Goal: Task Accomplishment & Management: Complete application form

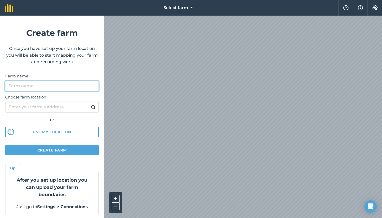
click at [77, 87] on input "Farm name" at bounding box center [52, 86] width 94 height 11
type input "can comes"
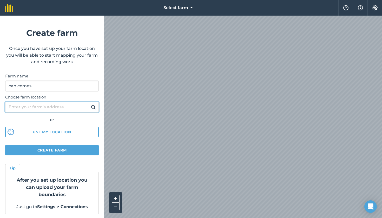
click at [57, 108] on input "Choose farm location" at bounding box center [52, 107] width 94 height 11
click at [64, 106] on input "Choose farm location" at bounding box center [52, 107] width 94 height 11
click at [93, 107] on button at bounding box center [93, 107] width 8 height 7
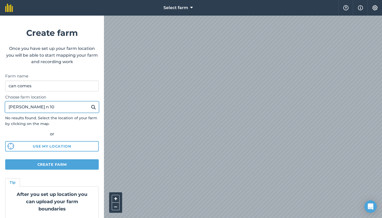
click at [62, 108] on input "[PERSON_NAME] n 10" at bounding box center [52, 107] width 94 height 11
type input "v"
type input "cassa de la selva"
click at [93, 107] on button at bounding box center [93, 107] width 8 height 7
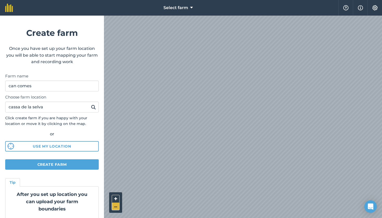
click at [116, 209] on button "–" at bounding box center [116, 207] width 8 height 8
click at [115, 199] on button "+" at bounding box center [116, 199] width 8 height 8
click at [73, 164] on button "Create farm" at bounding box center [52, 164] width 94 height 10
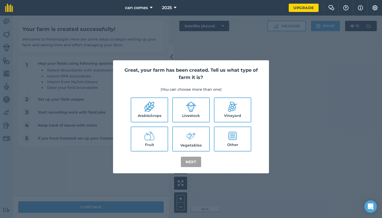
click at [187, 115] on label "Livestock" at bounding box center [191, 110] width 36 height 24
checkbox input "true"
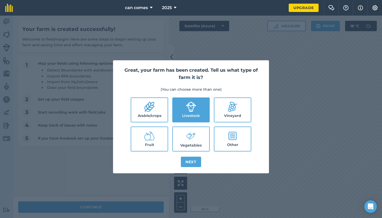
click at [191, 162] on button "Next" at bounding box center [191, 162] width 20 height 10
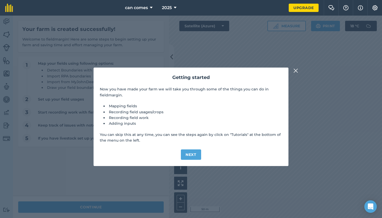
click at [190, 152] on button "Next" at bounding box center [191, 154] width 20 height 10
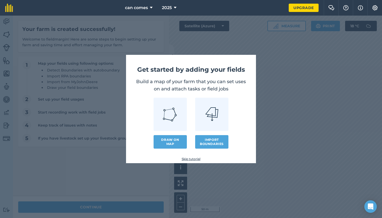
click at [175, 141] on link "Draw on map" at bounding box center [170, 142] width 33 height 14
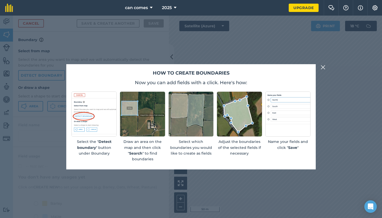
click at [322, 68] on img at bounding box center [323, 67] width 5 height 6
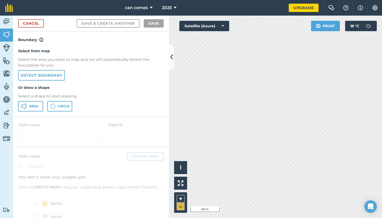
click at [179, 208] on button "–" at bounding box center [181, 207] width 8 height 8
click at [40, 106] on button "Area" at bounding box center [30, 106] width 25 height 10
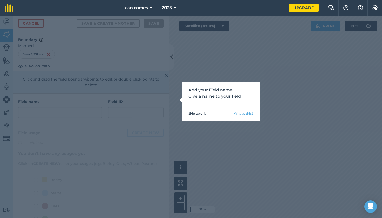
click at [245, 115] on link "What's this?" at bounding box center [243, 114] width 19 height 4
click at [202, 113] on link "Skip tutorial" at bounding box center [197, 114] width 19 height 4
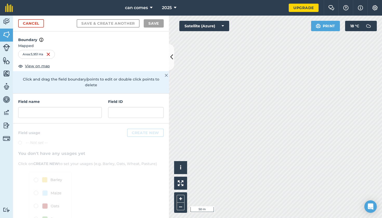
click at [50, 99] on div "Field name" at bounding box center [60, 108] width 84 height 19
click at [50, 107] on input "text" at bounding box center [60, 112] width 84 height 11
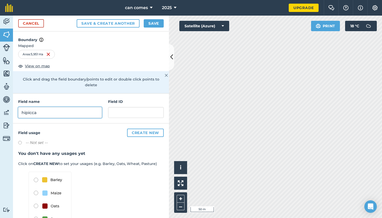
type input "hipicca"
click at [108, 23] on button "Save & Create Another" at bounding box center [108, 23] width 63 height 8
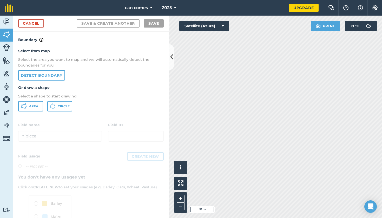
click at [7, 45] on img at bounding box center [6, 47] width 7 height 7
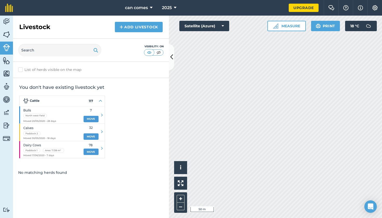
click at [4, 64] on link "Features" at bounding box center [6, 61] width 13 height 13
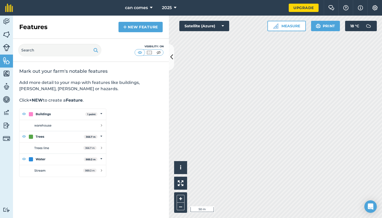
click at [5, 74] on img at bounding box center [6, 74] width 7 height 8
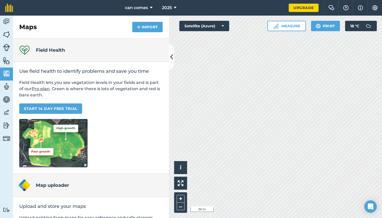
click at [6, 86] on img at bounding box center [6, 87] width 7 height 8
select select "MEMBER"
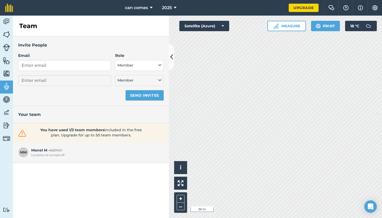
click at [5, 99] on img at bounding box center [6, 100] width 7 height 8
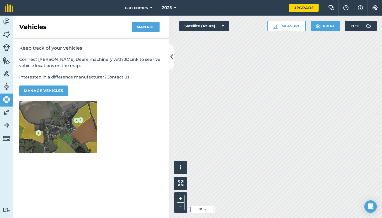
click at [7, 66] on link "Features" at bounding box center [6, 61] width 13 height 13
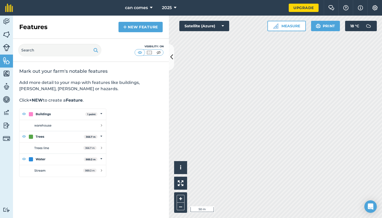
click at [7, 116] on link "Data" at bounding box center [6, 113] width 13 height 13
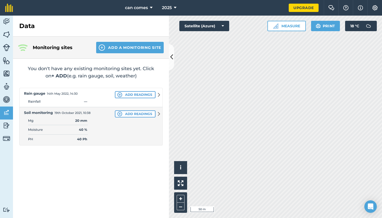
click at [5, 124] on img at bounding box center [6, 126] width 7 height 8
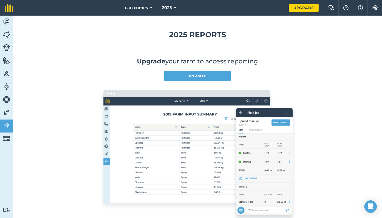
click at [9, 63] on img at bounding box center [6, 61] width 7 height 8
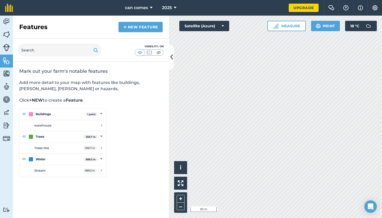
click at [7, 45] on img at bounding box center [6, 47] width 7 height 7
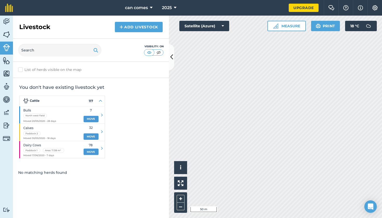
click at [8, 59] on img at bounding box center [6, 61] width 7 height 8
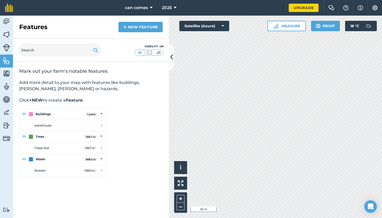
click at [8, 72] on img at bounding box center [6, 74] width 7 height 8
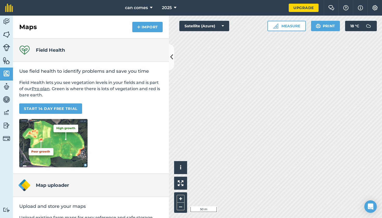
click at [7, 59] on img at bounding box center [6, 61] width 7 height 8
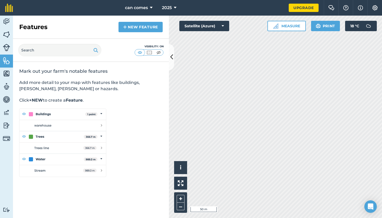
click at [9, 137] on img at bounding box center [6, 138] width 7 height 7
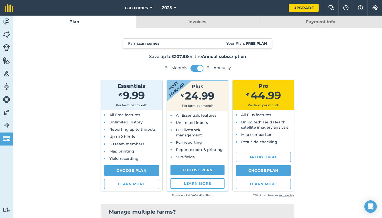
click at [6, 123] on img at bounding box center [6, 126] width 7 height 8
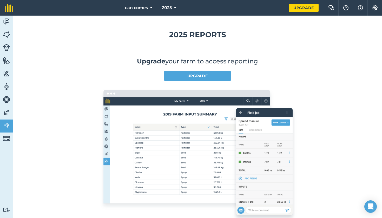
click at [7, 140] on img at bounding box center [6, 138] width 7 height 7
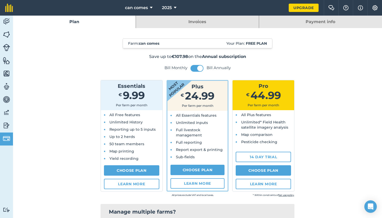
click at [6, 101] on img at bounding box center [6, 100] width 7 height 8
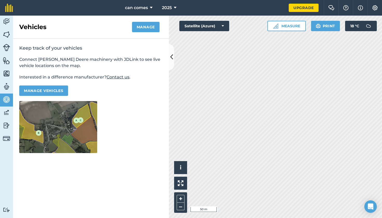
click at [4, 84] on img at bounding box center [6, 87] width 7 height 8
select select "MEMBER"
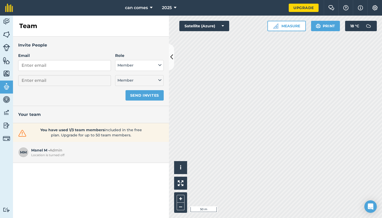
click at [10, 66] on link "Features" at bounding box center [6, 61] width 13 height 13
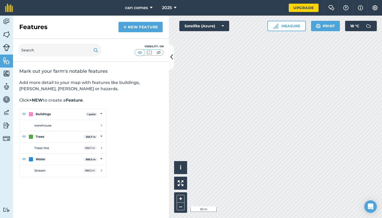
click at [8, 71] on img at bounding box center [6, 74] width 7 height 8
click at [135, 28] on link "New feature" at bounding box center [141, 27] width 44 height 10
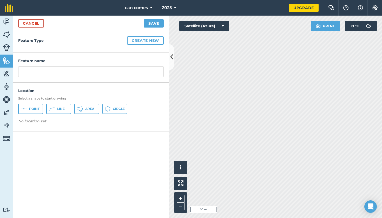
click at [85, 107] on span "Area" at bounding box center [89, 109] width 9 height 4
click at [86, 121] on div "Click on the map to draw" at bounding box center [91, 119] width 146 height 5
click at [88, 110] on span "Area" at bounding box center [89, 109] width 9 height 4
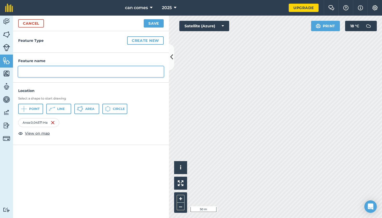
click at [62, 70] on input "text" at bounding box center [91, 71] width 146 height 11
type input "porcs"
click at [154, 23] on button "Save" at bounding box center [154, 23] width 20 height 8
